Goal: Task Accomplishment & Management: Use online tool/utility

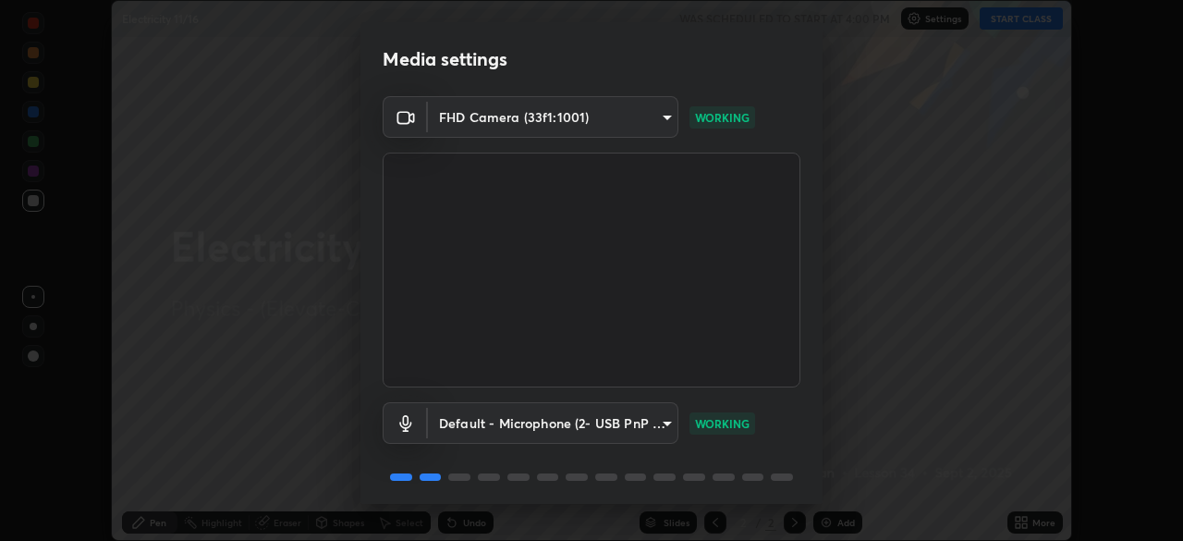
scroll to position [66, 0]
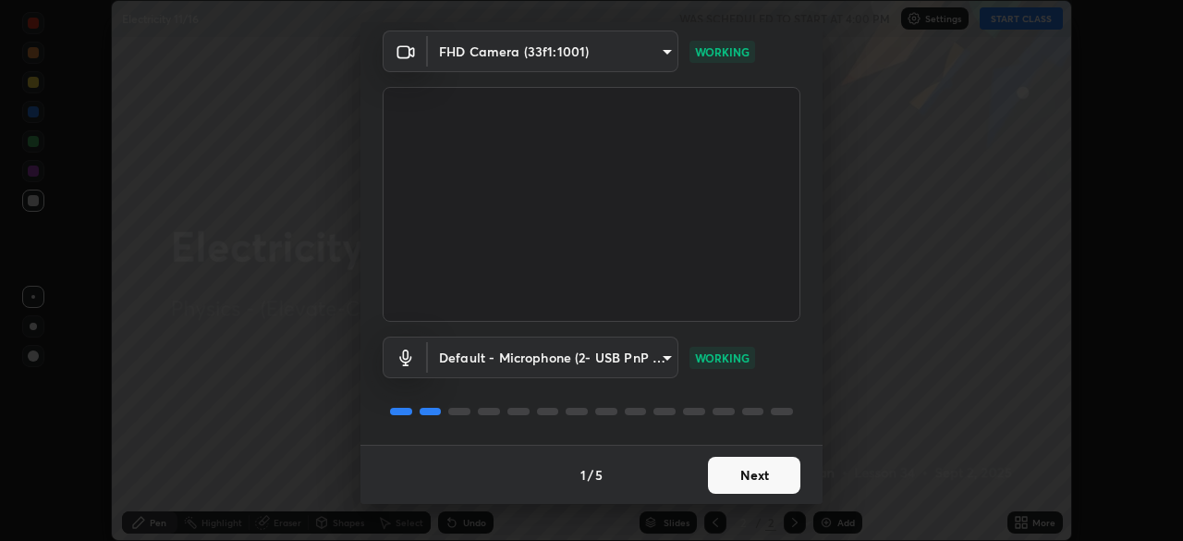
click at [754, 474] on button "Next" at bounding box center [754, 475] width 92 height 37
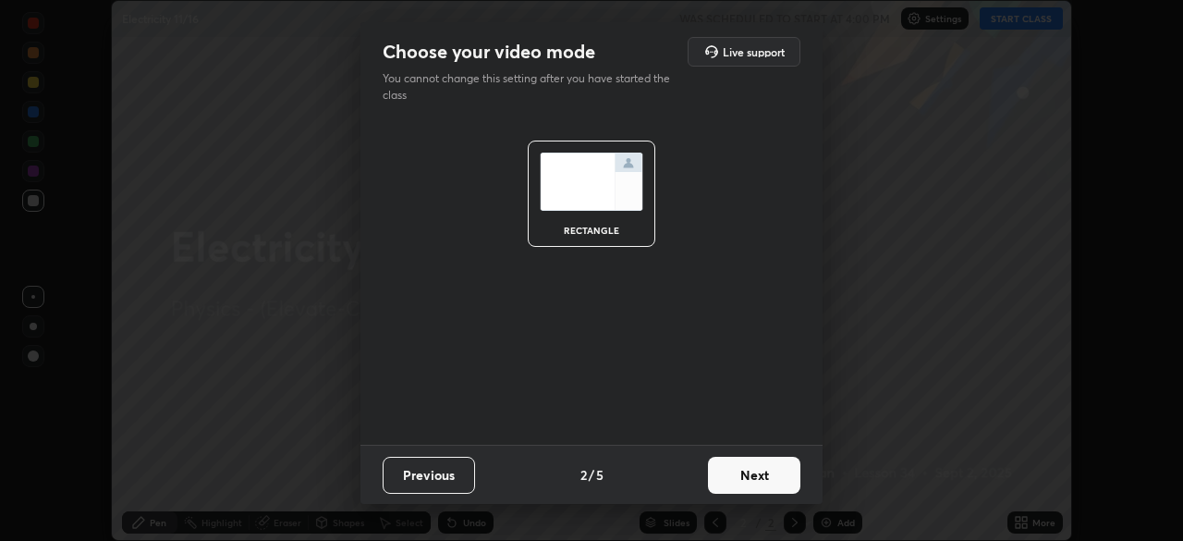
click at [761, 472] on button "Next" at bounding box center [754, 475] width 92 height 37
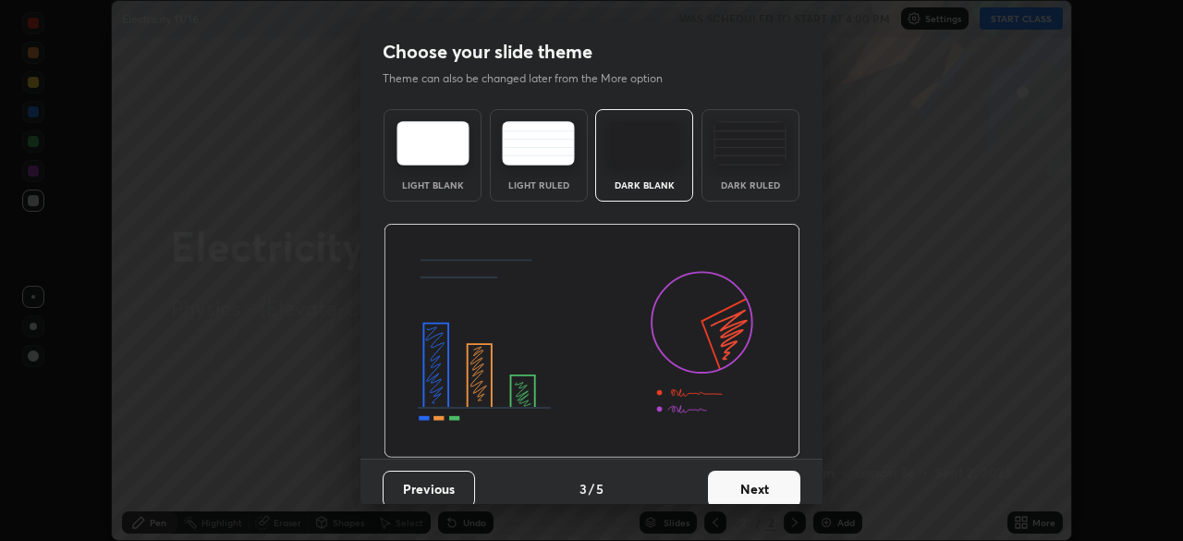
click at [764, 484] on button "Next" at bounding box center [754, 488] width 92 height 37
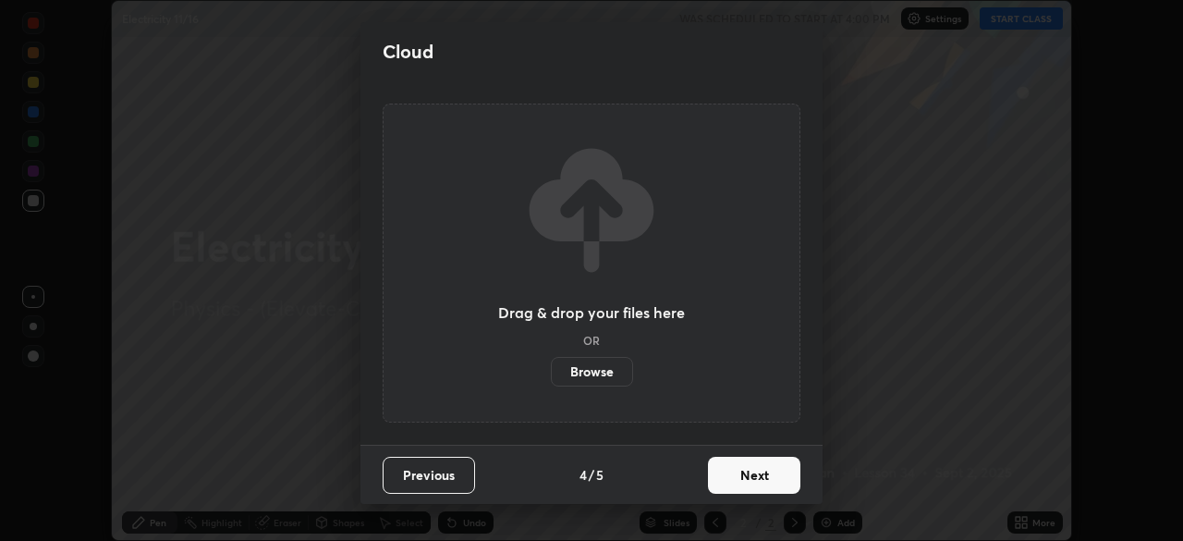
click at [769, 471] on button "Next" at bounding box center [754, 475] width 92 height 37
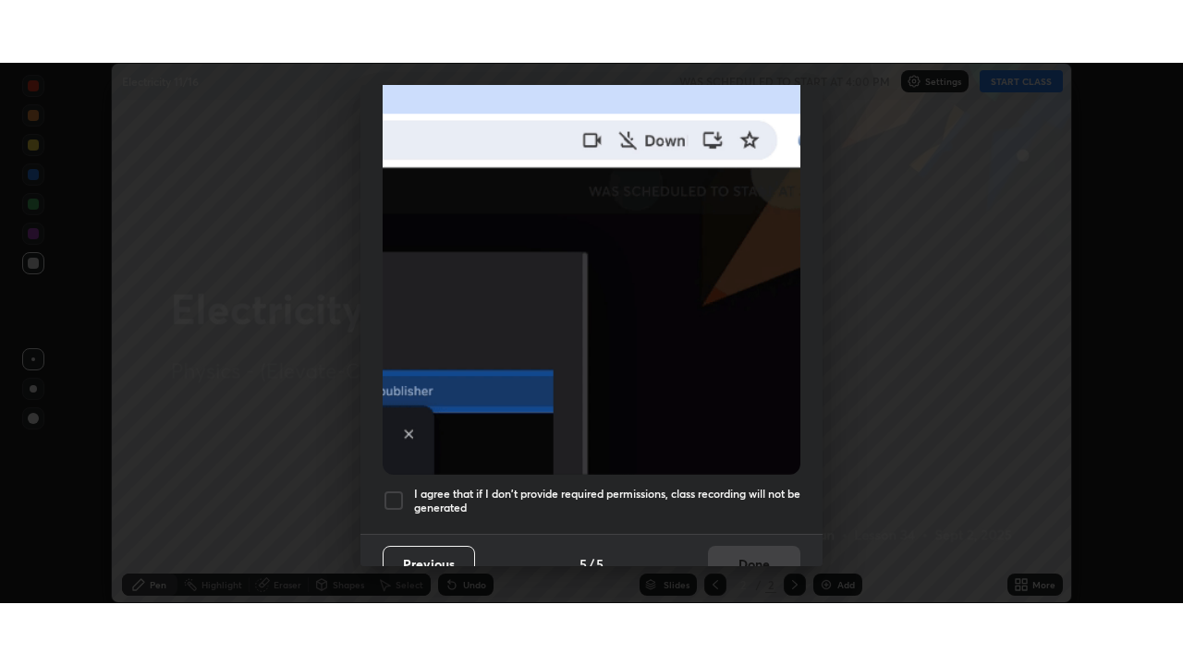
scroll to position [443, 0]
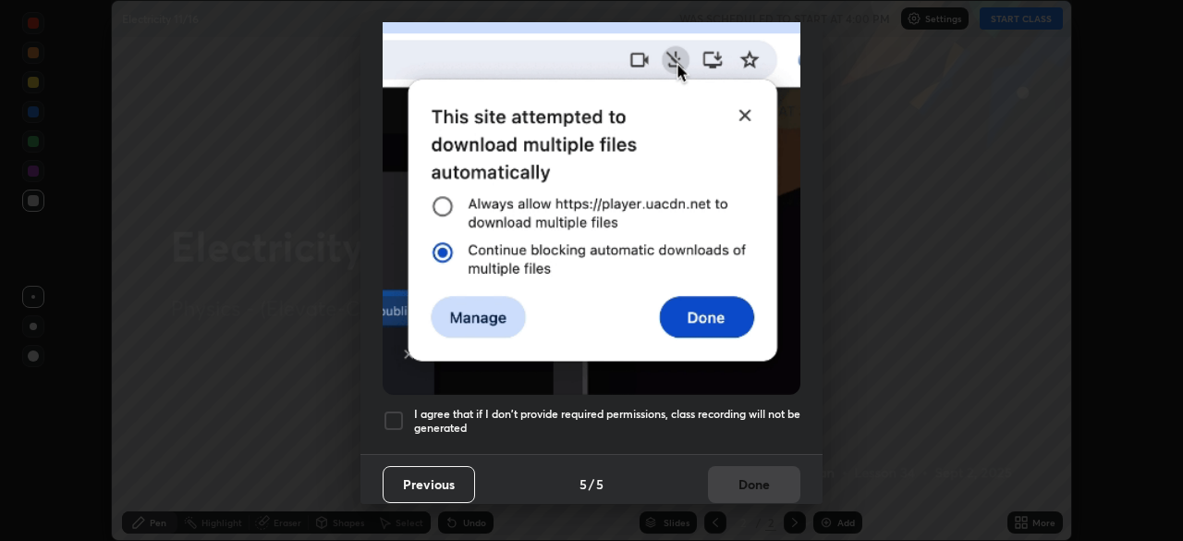
click at [395, 409] on div at bounding box center [394, 420] width 22 height 22
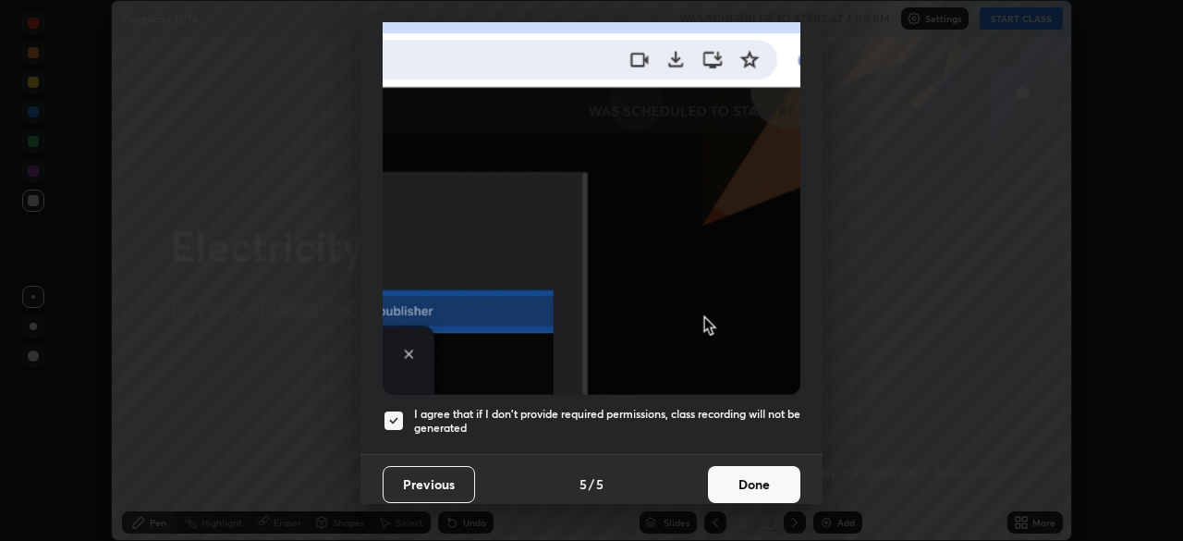
click at [753, 476] on button "Done" at bounding box center [754, 484] width 92 height 37
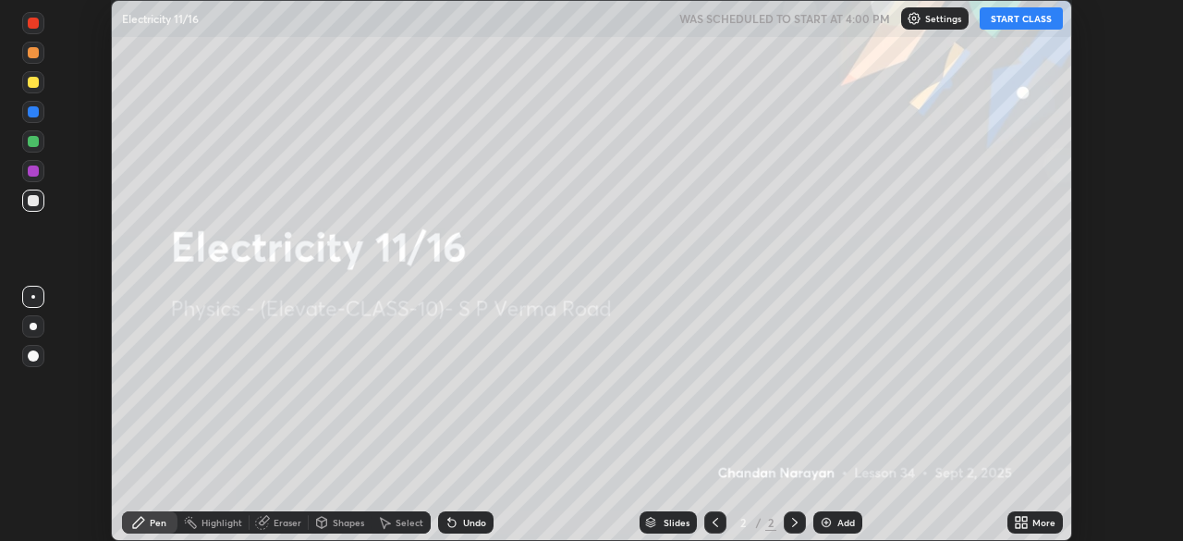
click at [1024, 518] on icon at bounding box center [1024, 519] width 5 height 5
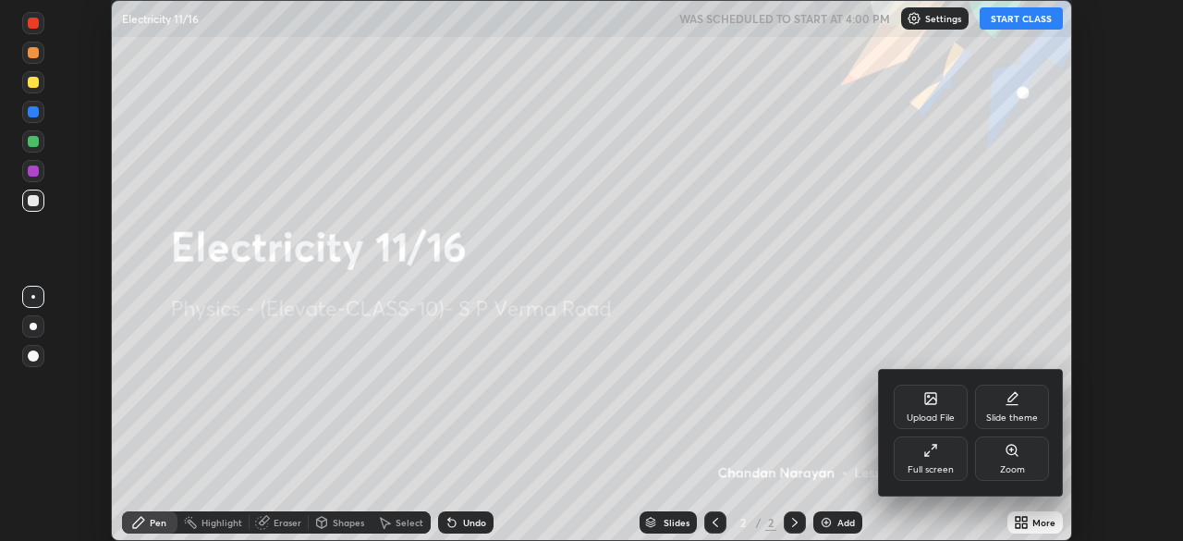
click at [935, 457] on div "Full screen" at bounding box center [931, 458] width 74 height 44
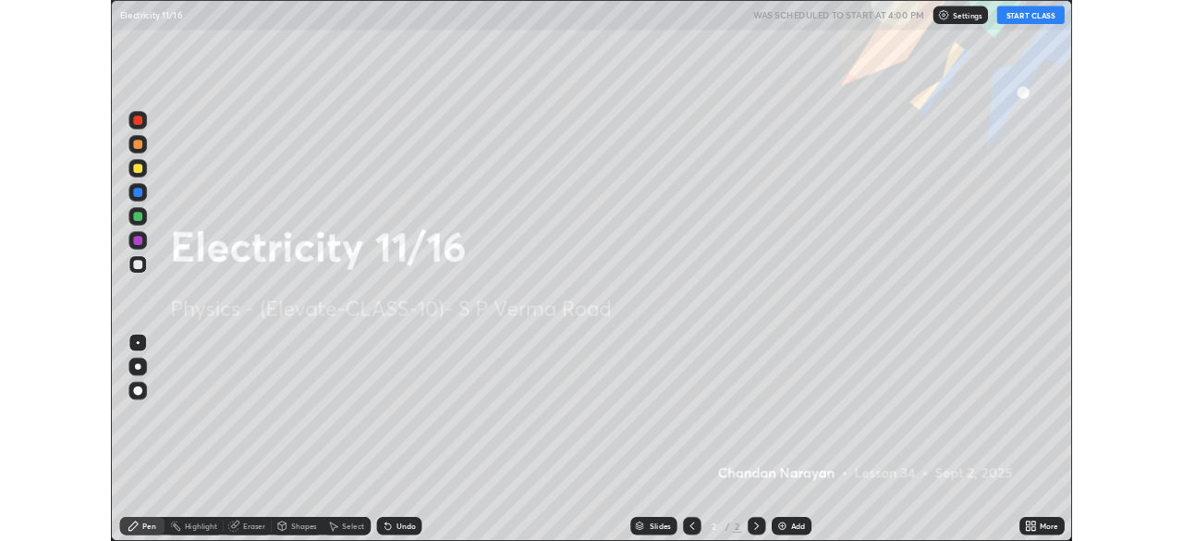
scroll to position [665, 1183]
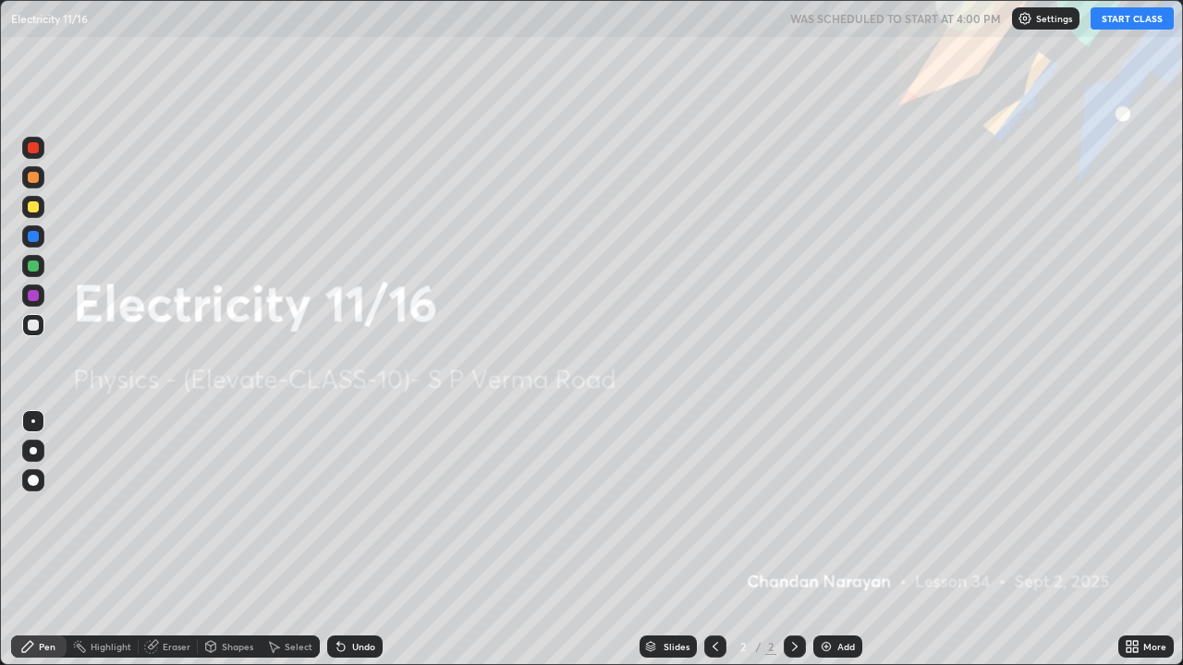
click at [1131, 22] on button "START CLASS" at bounding box center [1132, 18] width 83 height 22
click at [833, 540] on div "Add" at bounding box center [837, 647] width 49 height 22
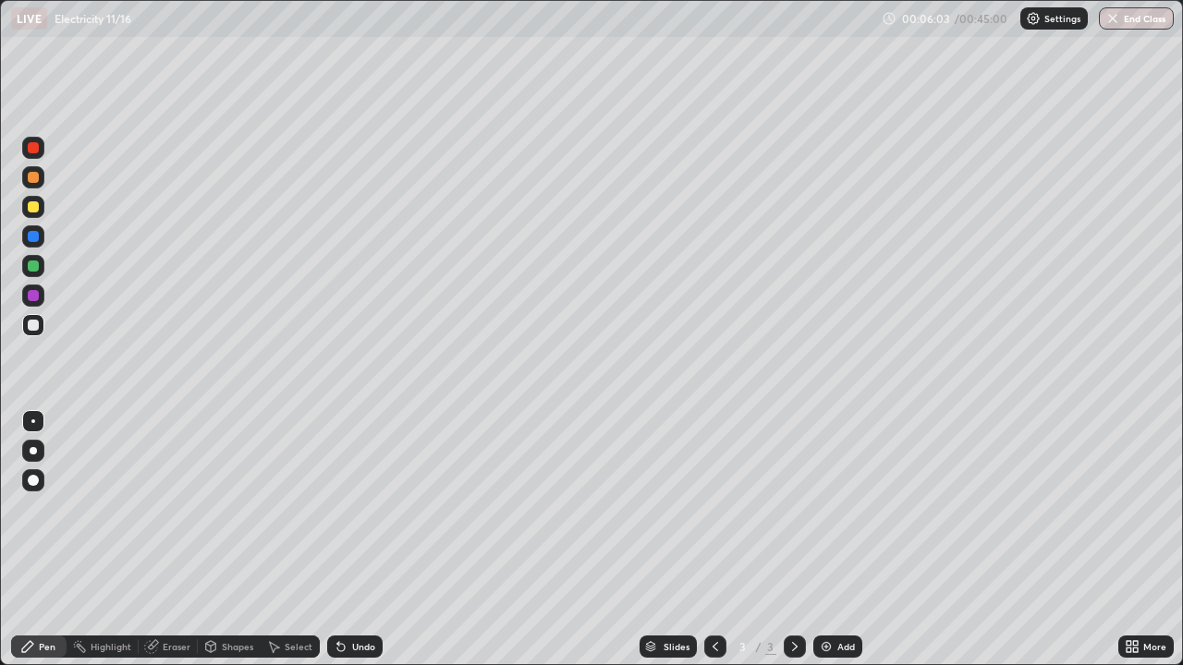
click at [33, 207] on div at bounding box center [33, 206] width 11 height 11
click at [833, 540] on div "Add" at bounding box center [837, 647] width 49 height 22
click at [714, 540] on icon at bounding box center [715, 647] width 15 height 15
click at [824, 540] on img at bounding box center [826, 647] width 15 height 15
click at [714, 540] on icon at bounding box center [715, 647] width 15 height 15
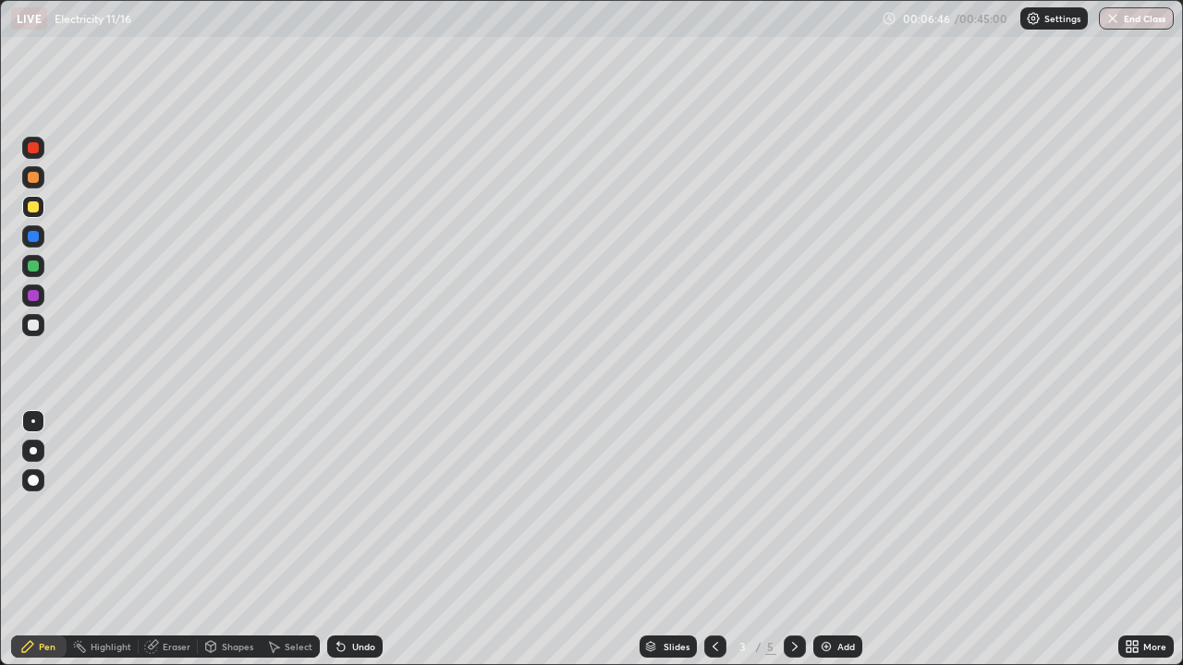
click at [793, 540] on icon at bounding box center [794, 647] width 15 height 15
click at [32, 323] on div at bounding box center [33, 325] width 11 height 11
click at [37, 262] on div at bounding box center [33, 266] width 11 height 11
click at [172, 540] on div "Eraser" at bounding box center [168, 647] width 59 height 22
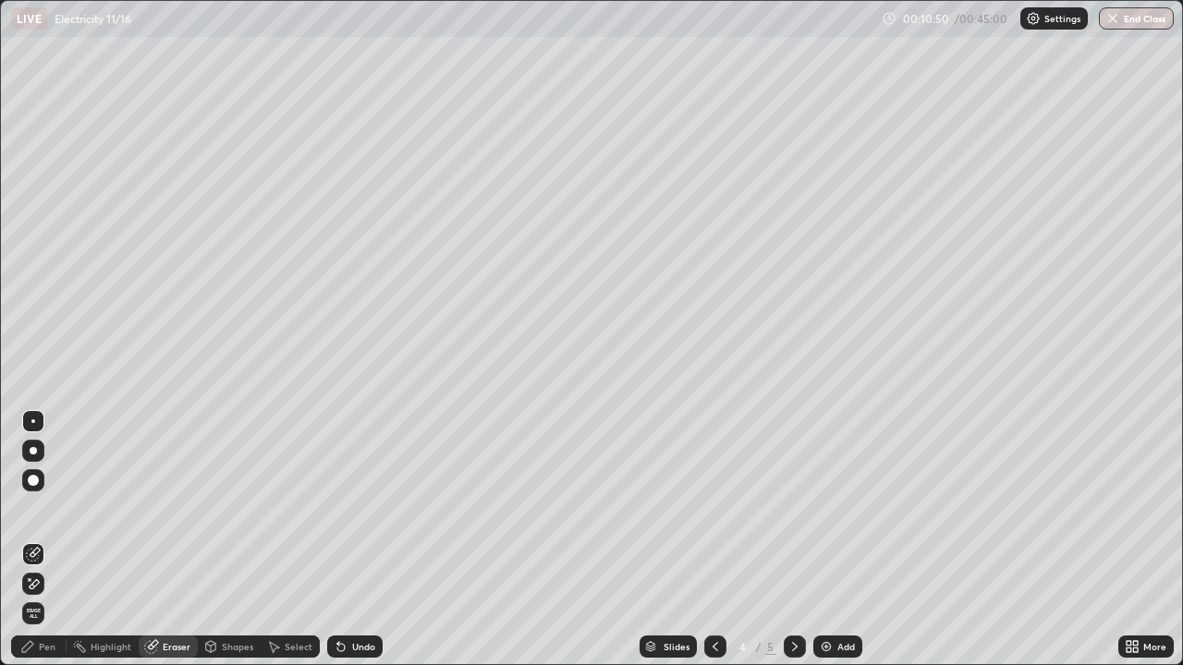
click at [50, 540] on div "Pen" at bounding box center [47, 646] width 17 height 9
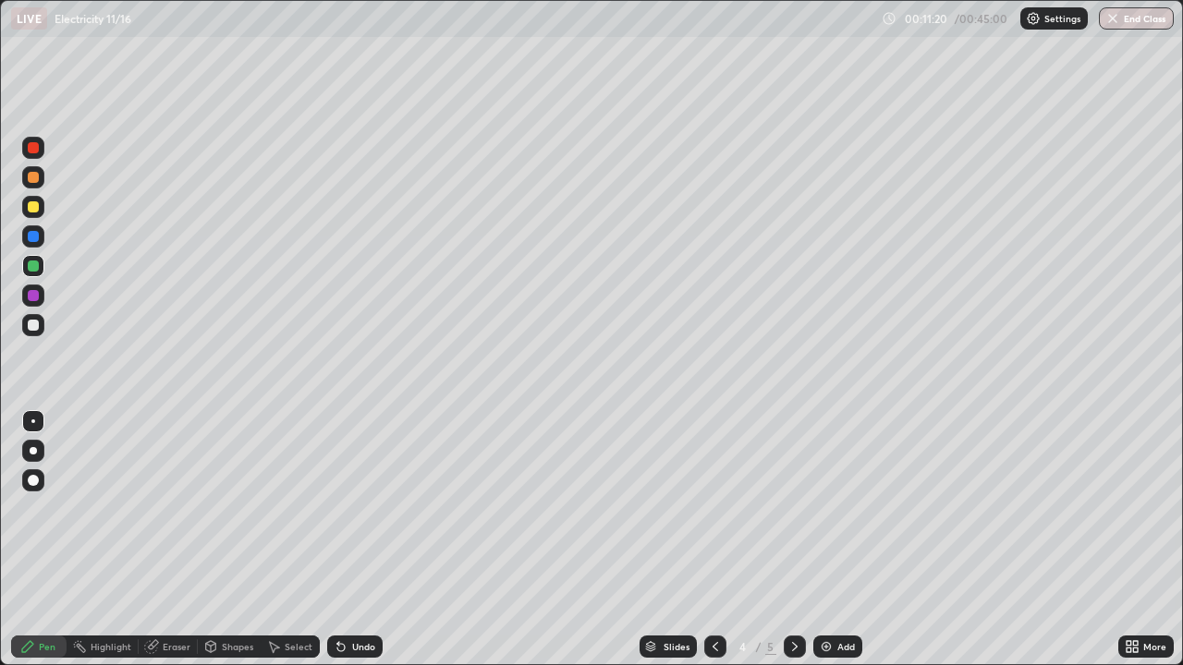
click at [346, 540] on div "Undo" at bounding box center [354, 647] width 55 height 22
click at [352, 540] on div "Undo" at bounding box center [363, 646] width 23 height 9
click at [368, 540] on div "Undo" at bounding box center [363, 646] width 23 height 9
click at [834, 540] on div "Add" at bounding box center [837, 647] width 49 height 22
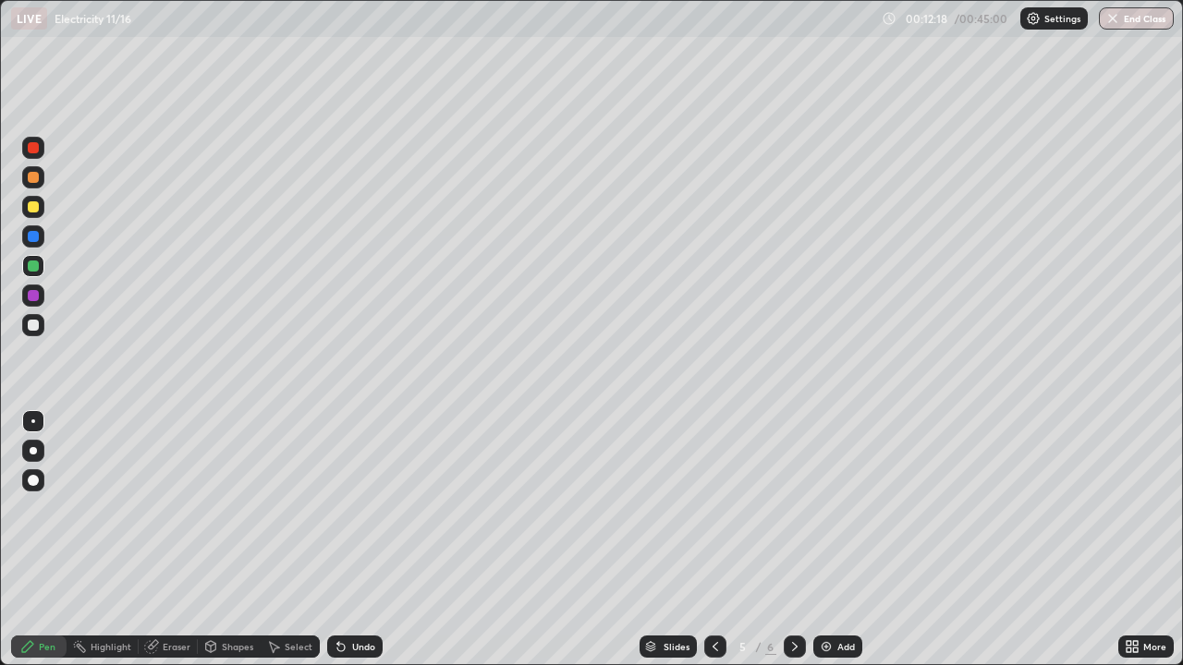
click at [711, 540] on icon at bounding box center [715, 647] width 15 height 15
click at [792, 540] on icon at bounding box center [794, 647] width 15 height 15
click at [34, 325] on div at bounding box center [33, 325] width 11 height 11
click at [348, 540] on div "Undo" at bounding box center [354, 647] width 55 height 22
click at [354, 540] on div "Undo" at bounding box center [363, 646] width 23 height 9
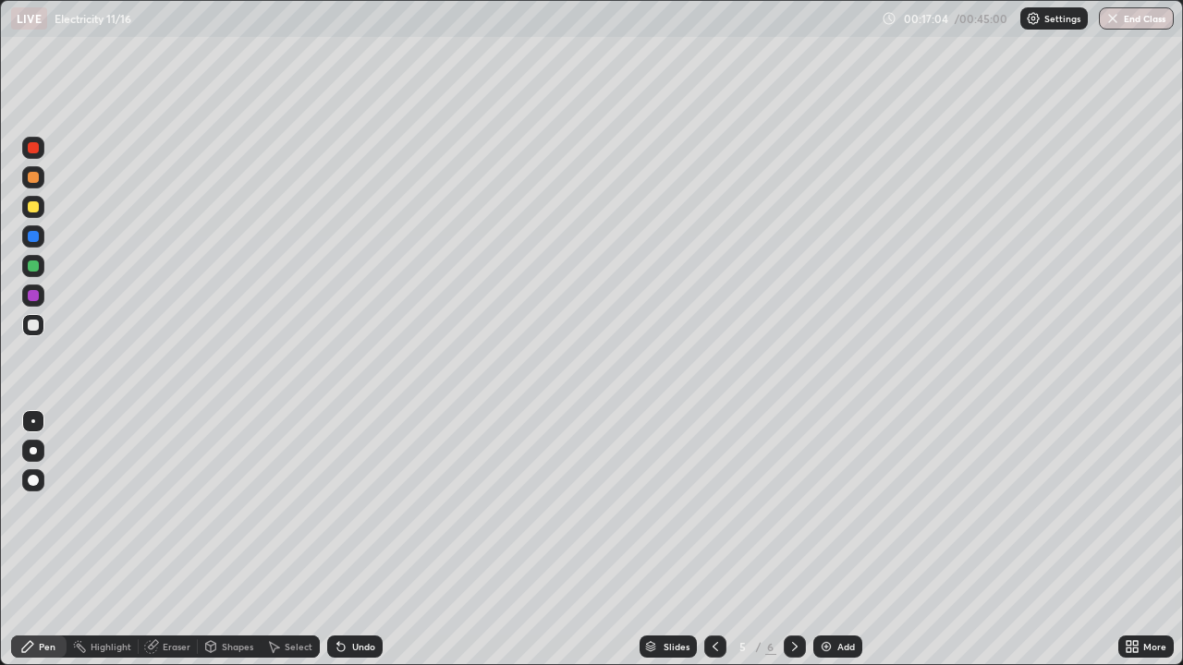
click at [33, 207] on div at bounding box center [33, 206] width 11 height 11
click at [793, 540] on icon at bounding box center [794, 647] width 15 height 15
click at [354, 540] on div "Undo" at bounding box center [363, 646] width 23 height 9
click at [352, 540] on div "Undo" at bounding box center [363, 646] width 23 height 9
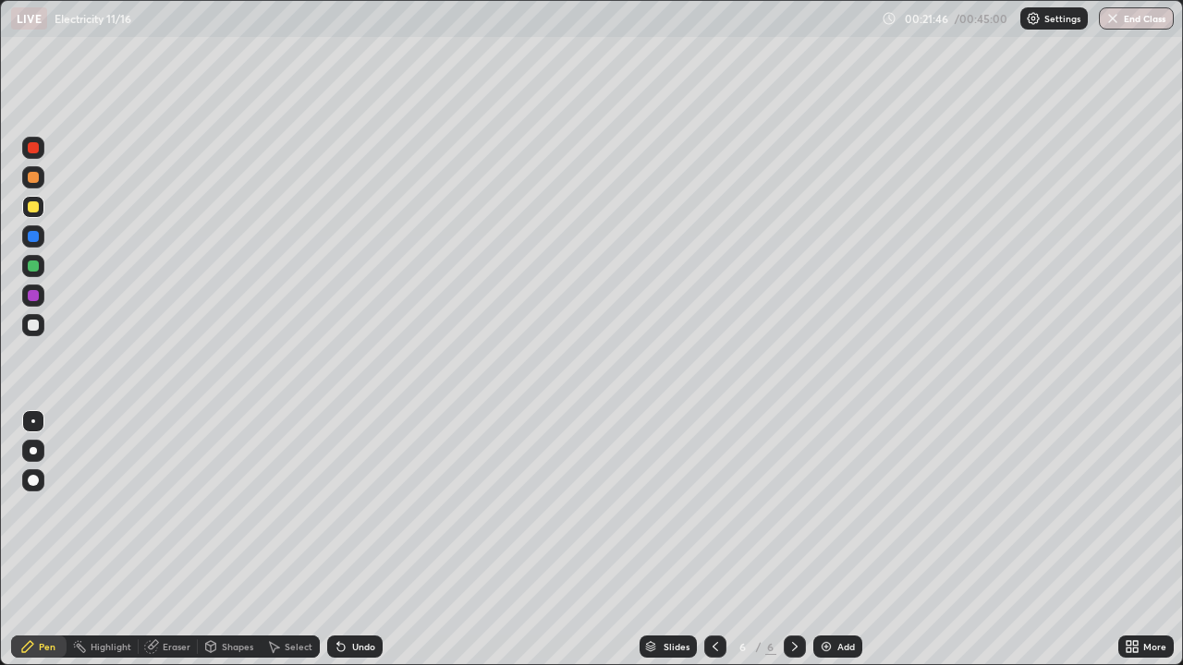
click at [35, 266] on div at bounding box center [33, 266] width 11 height 11
click at [33, 208] on div at bounding box center [33, 206] width 11 height 11
click at [349, 540] on div "Undo" at bounding box center [354, 647] width 55 height 22
click at [34, 327] on div at bounding box center [33, 325] width 11 height 11
click at [34, 208] on div at bounding box center [33, 206] width 11 height 11
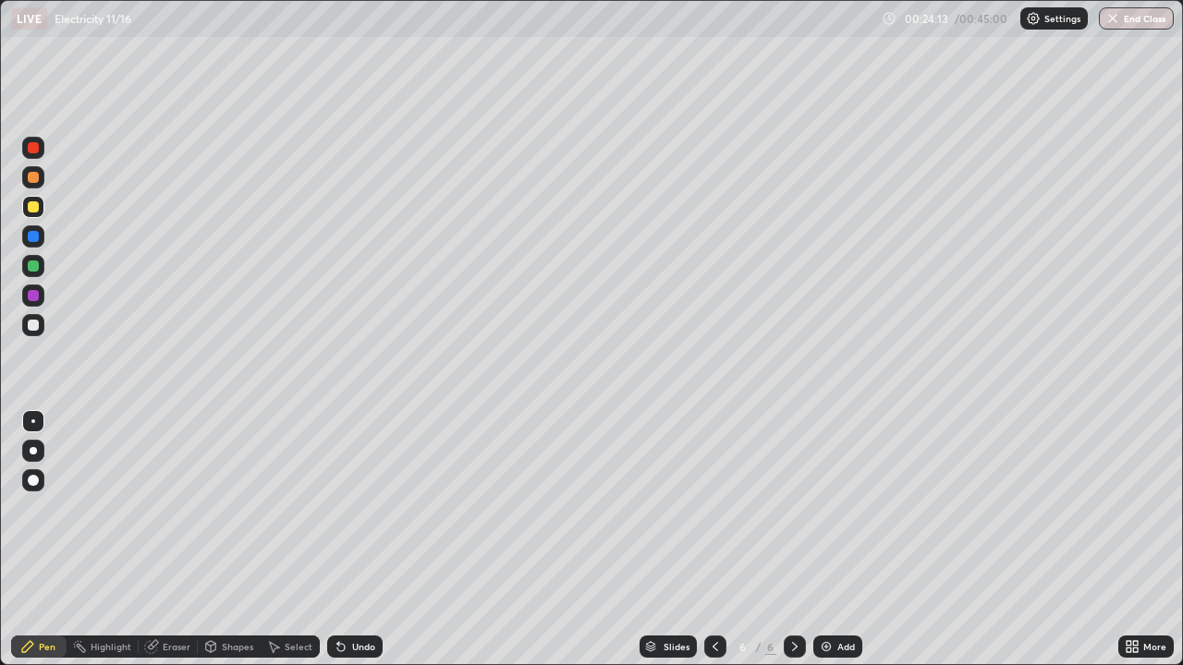
click at [172, 540] on div "Eraser" at bounding box center [177, 646] width 28 height 9
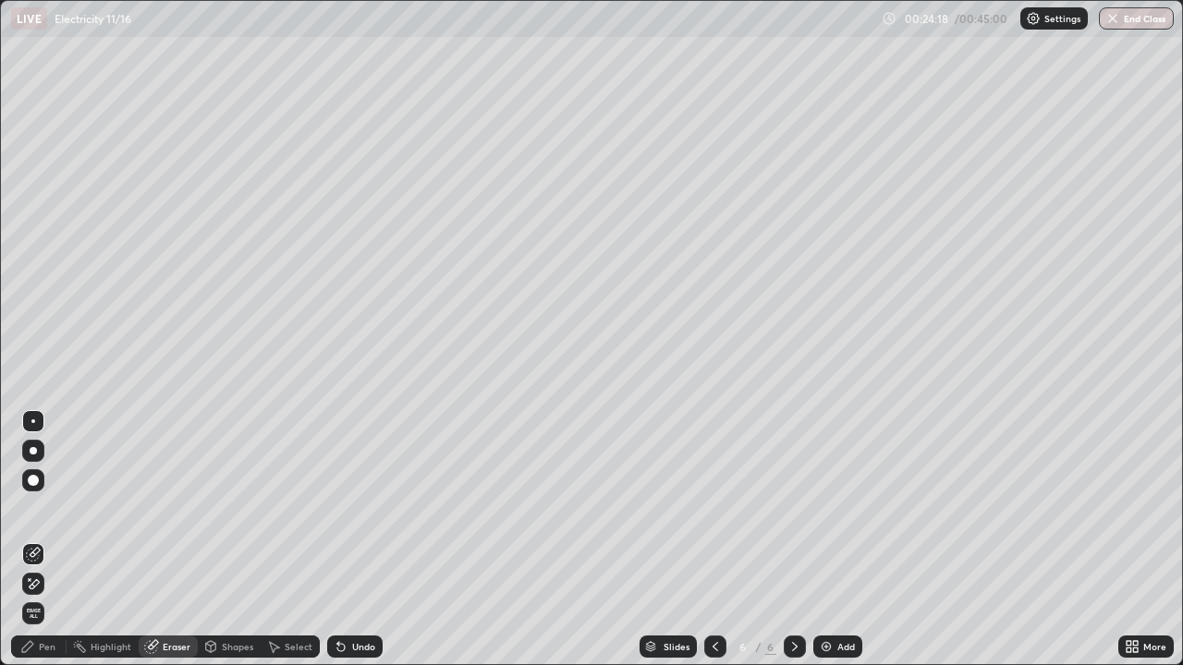
click at [47, 540] on div "Pen" at bounding box center [47, 646] width 17 height 9
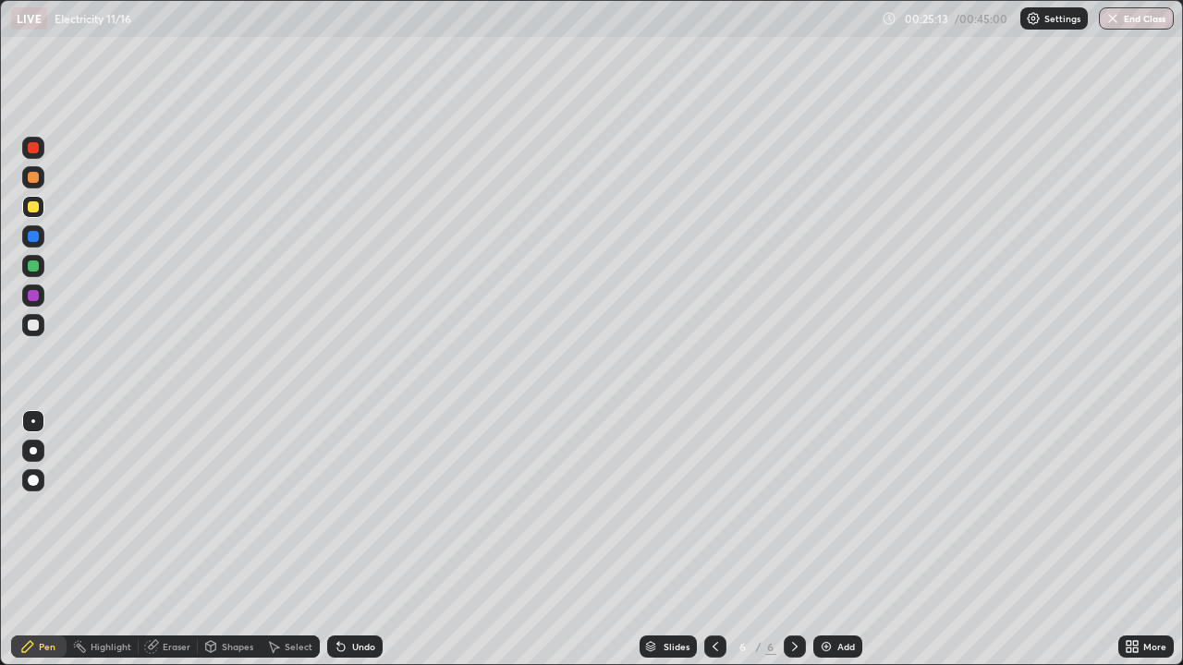
click at [352, 540] on div "Undo" at bounding box center [363, 646] width 23 height 9
click at [34, 266] on div at bounding box center [33, 266] width 11 height 11
click at [799, 540] on div at bounding box center [795, 647] width 22 height 22
click at [837, 540] on div "Add" at bounding box center [846, 646] width 18 height 9
click at [33, 323] on div at bounding box center [33, 325] width 11 height 11
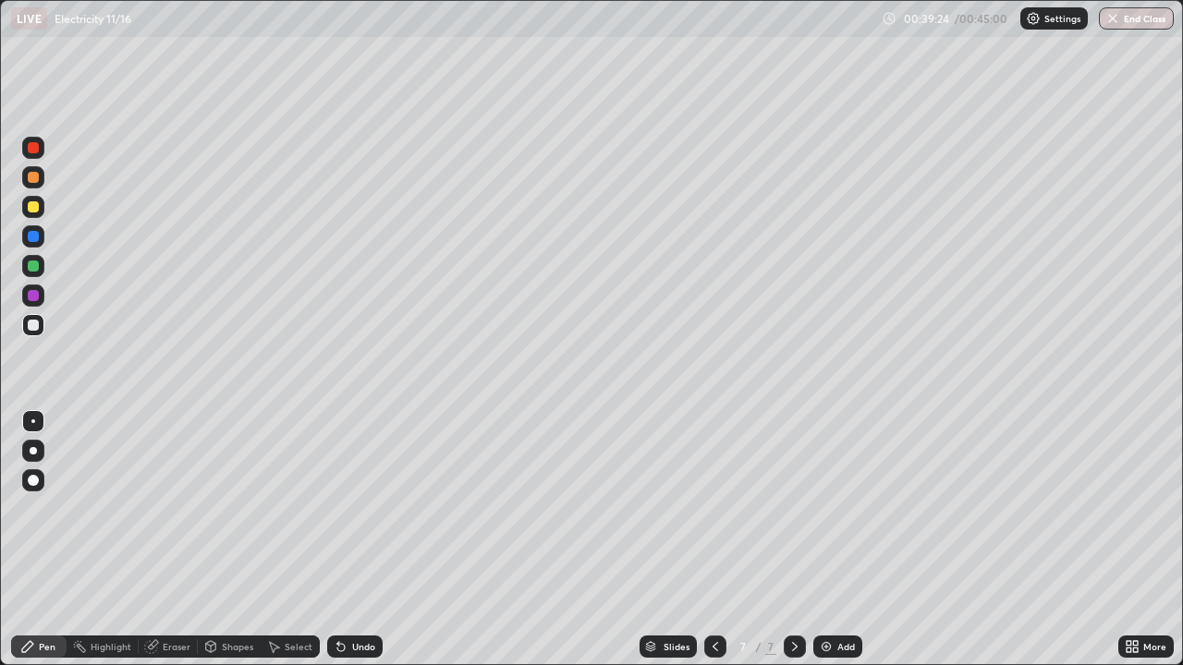
click at [838, 540] on div "Add" at bounding box center [837, 647] width 49 height 22
click at [37, 262] on div at bounding box center [33, 266] width 11 height 11
click at [827, 540] on img at bounding box center [826, 647] width 15 height 15
click at [1148, 20] on button "End Class" at bounding box center [1137, 18] width 73 height 22
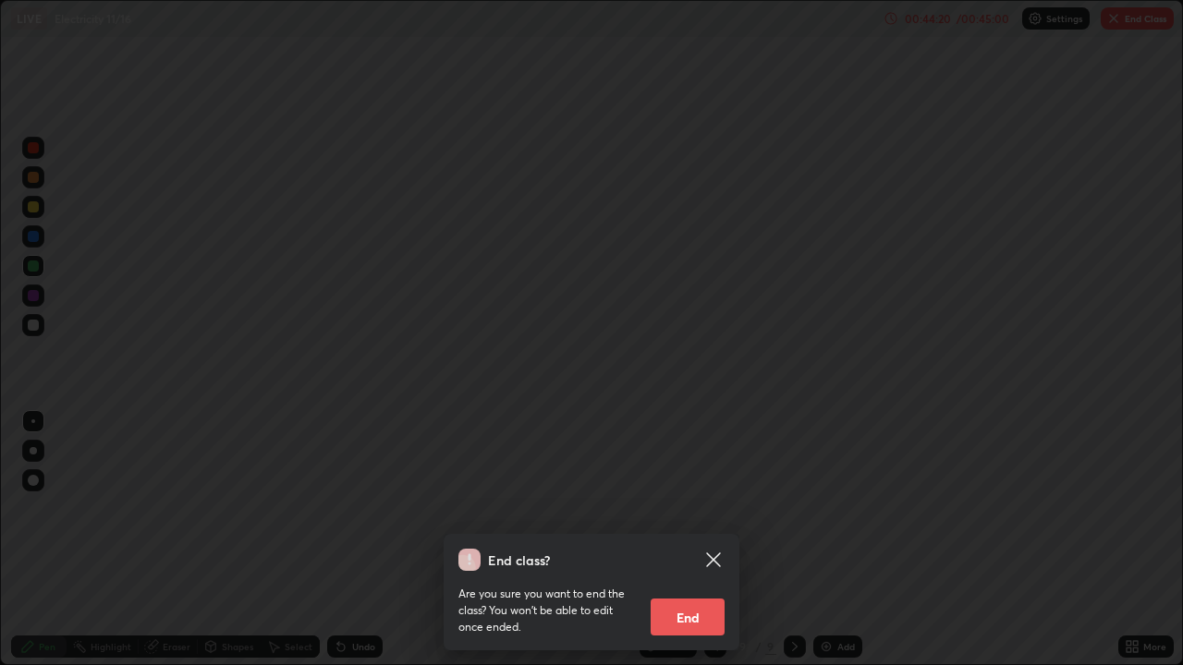
click at [1023, 313] on div "End class? Are you sure you want to end the class? You won’t be able to edit on…" at bounding box center [591, 332] width 1183 height 665
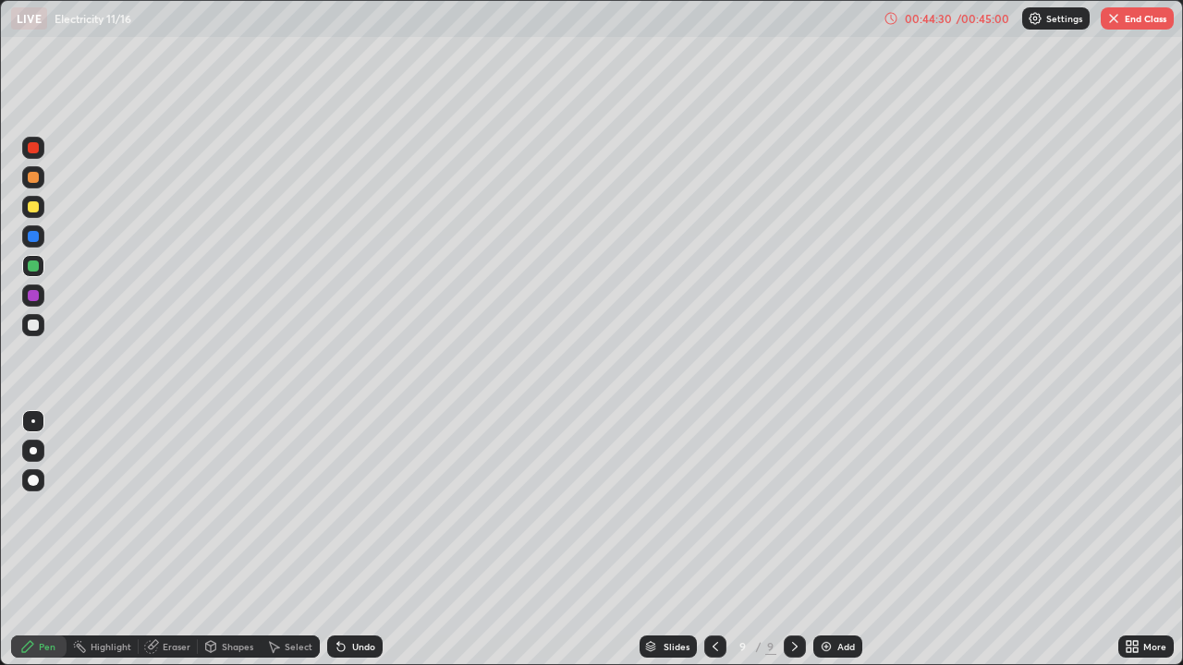
click at [1138, 24] on button "End Class" at bounding box center [1137, 18] width 73 height 22
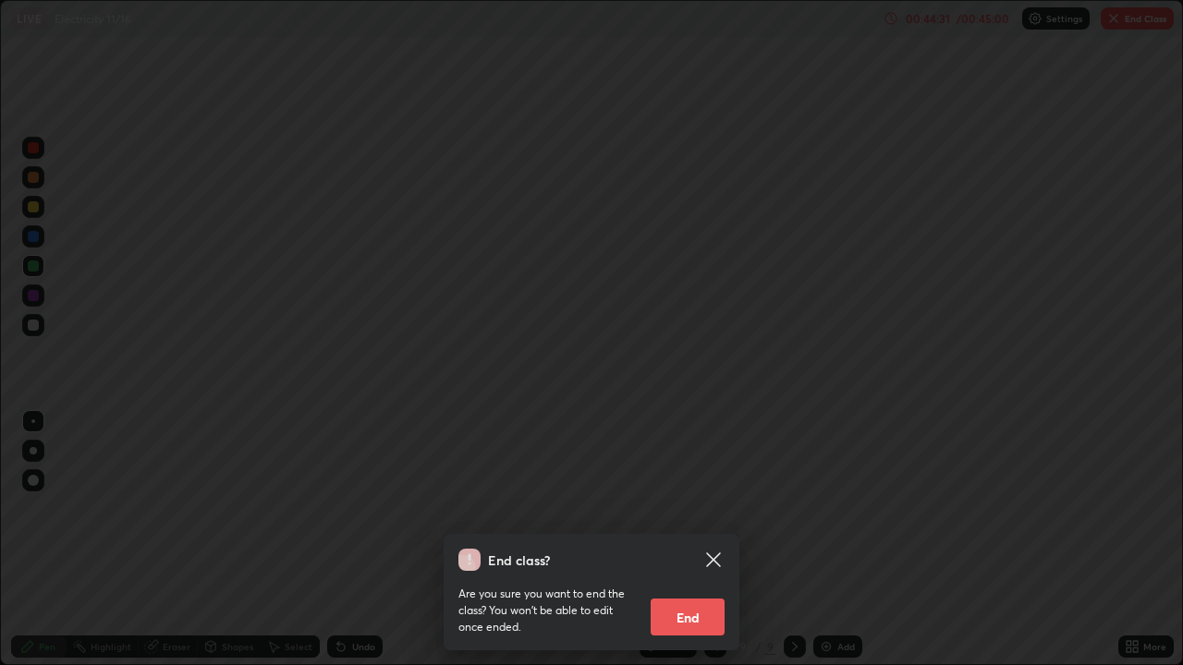
click at [699, 540] on button "End" at bounding box center [688, 617] width 74 height 37
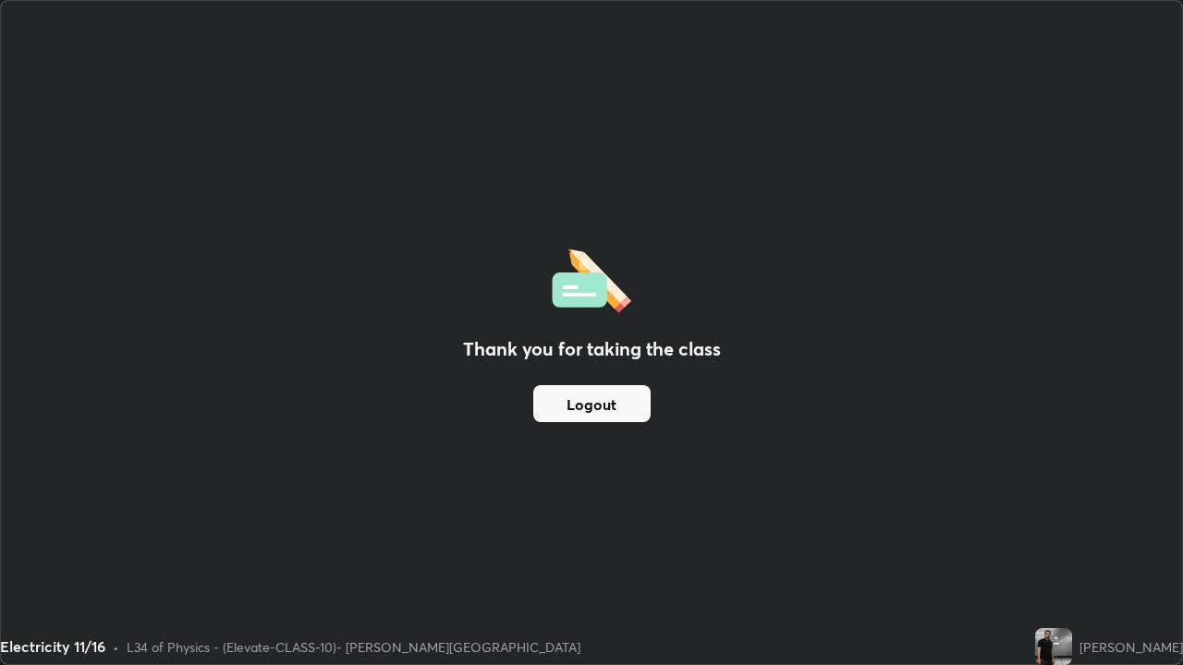
click at [592, 404] on button "Logout" at bounding box center [591, 403] width 117 height 37
click at [605, 395] on button "Logout" at bounding box center [591, 403] width 117 height 37
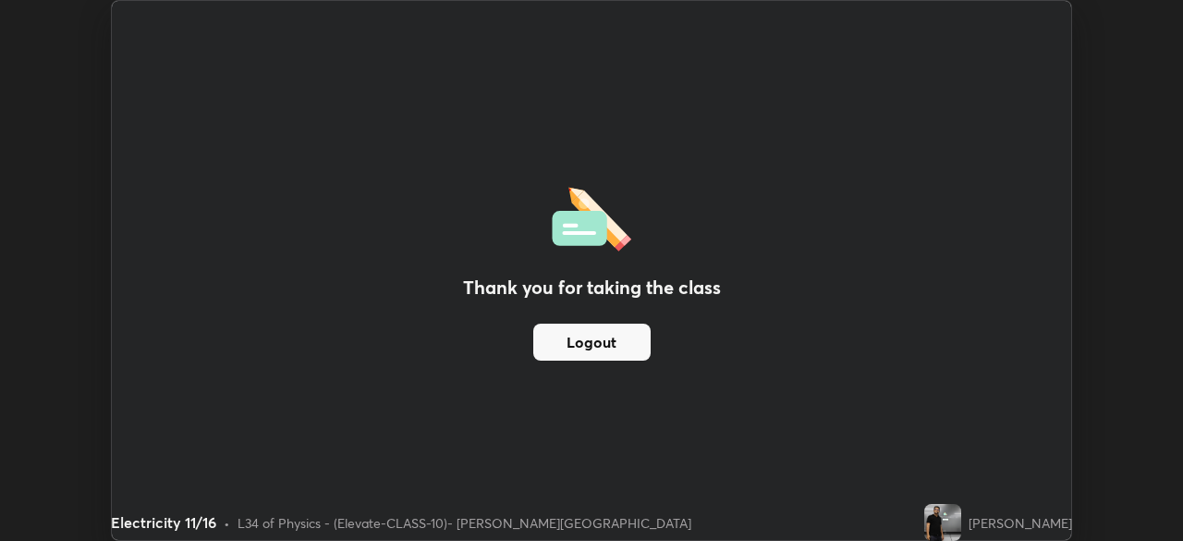
scroll to position [91883, 91241]
